Goal: Information Seeking & Learning: Learn about a topic

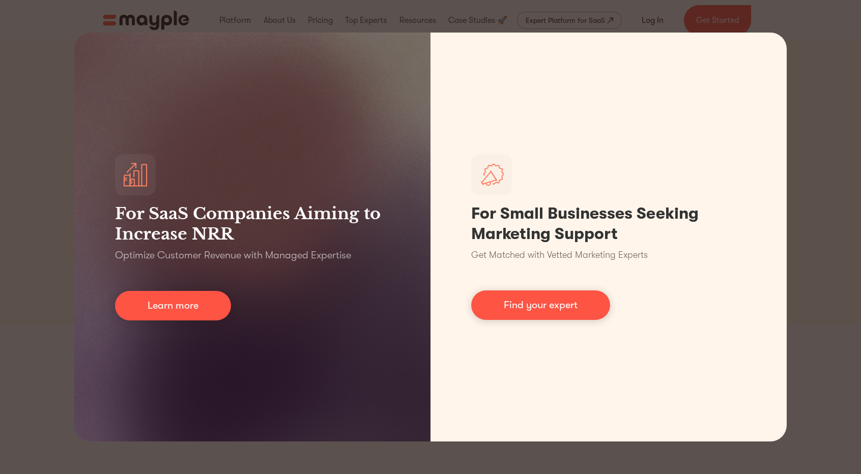
click at [834, 22] on div "For SaaS Companies Aiming to Increase NRR Optimize Customer Revenue with Manage…" at bounding box center [430, 237] width 861 height 474
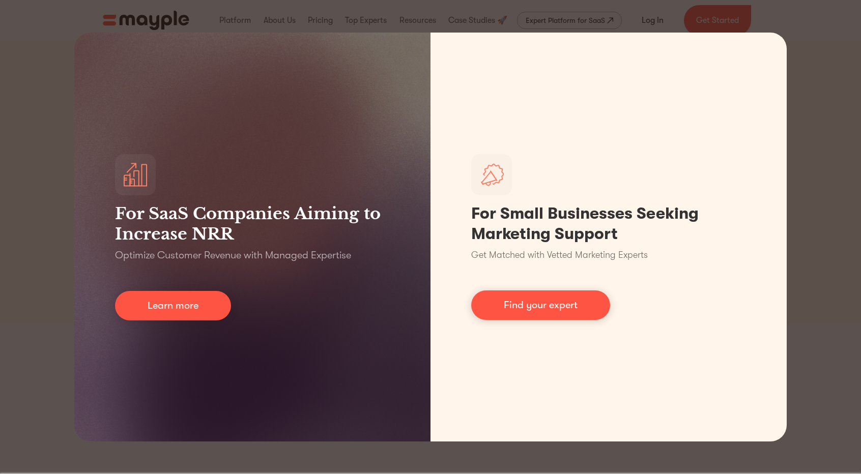
click at [810, 39] on div "For SaaS Companies Aiming to Increase NRR Optimize Customer Revenue with Manage…" at bounding box center [430, 237] width 861 height 474
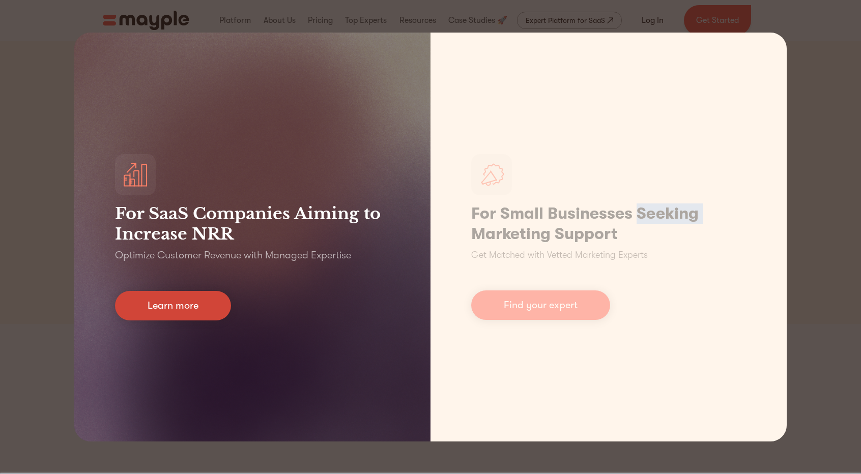
click at [183, 317] on link "Learn more" at bounding box center [173, 306] width 116 height 30
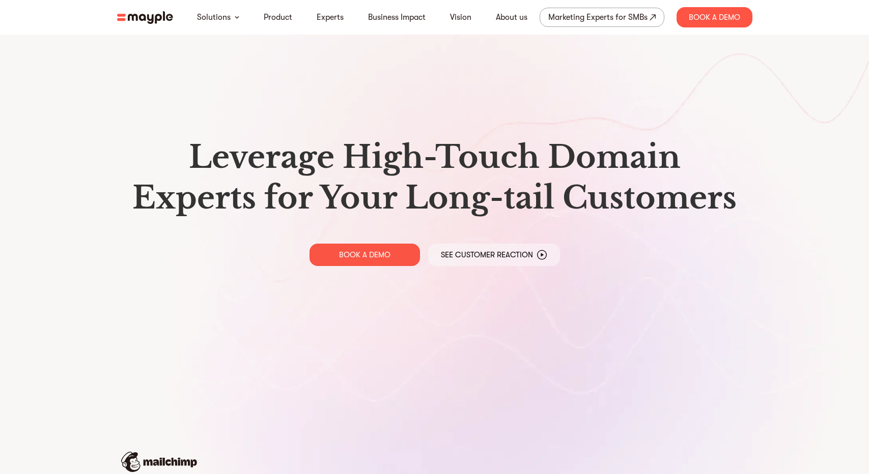
click at [172, 305] on div "Leverage High-Touch Domain Experts for Your Long-tail Customers BOOK A DEMO See…" at bounding box center [434, 201] width 651 height 403
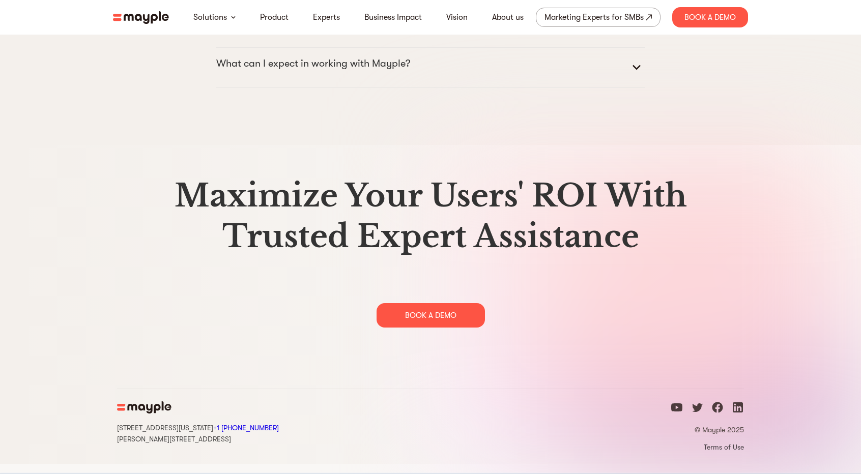
scroll to position [4966, 0]
